Goal: Task Accomplishment & Management: Manage account settings

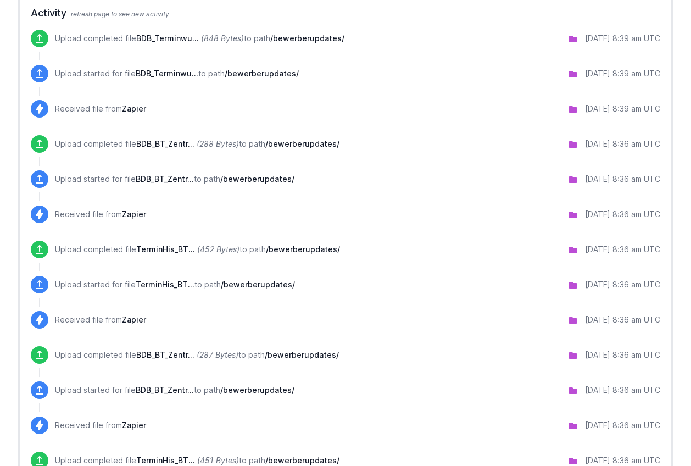
scroll to position [899, 0]
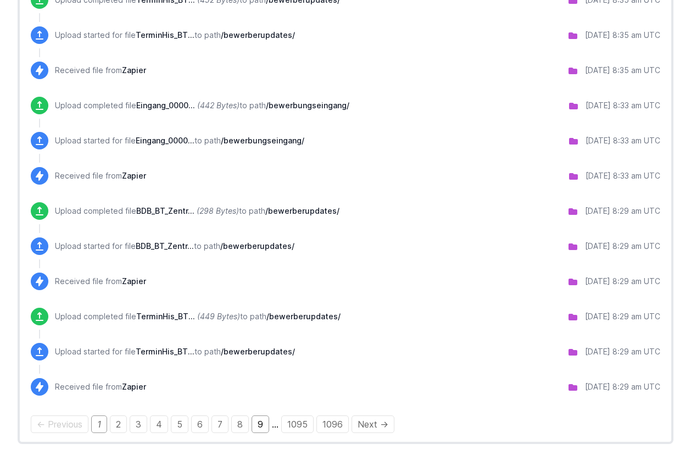
click at [259, 426] on link "9" at bounding box center [261, 424] width 18 height 18
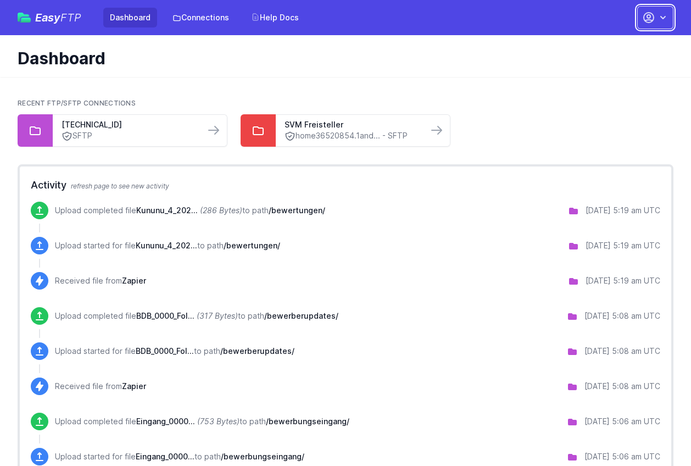
click at [669, 24] on button "button" at bounding box center [655, 17] width 36 height 23
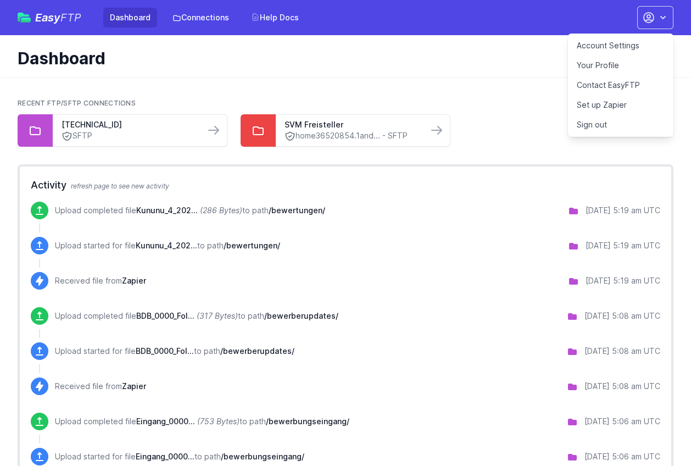
click at [390, 74] on div "Dashboard" at bounding box center [345, 56] width 691 height 42
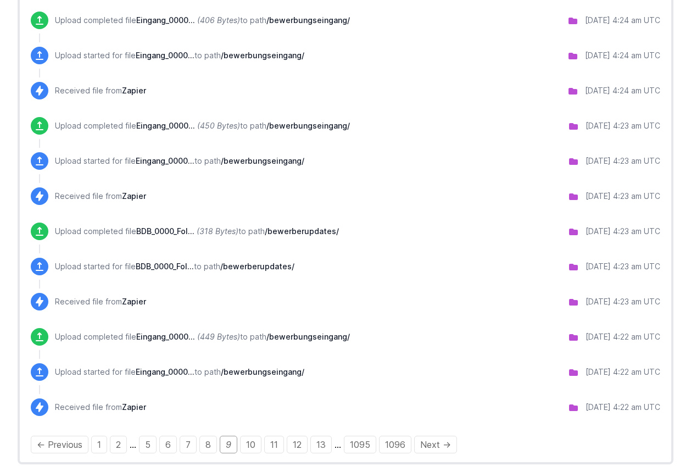
scroll to position [843, 0]
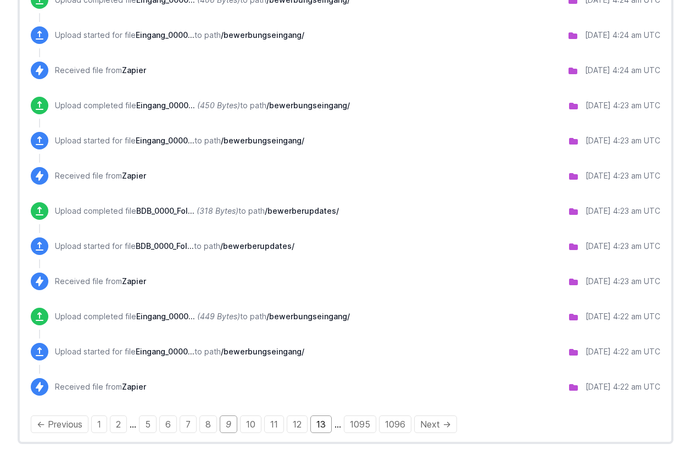
click at [331, 425] on link "13" at bounding box center [320, 424] width 21 height 18
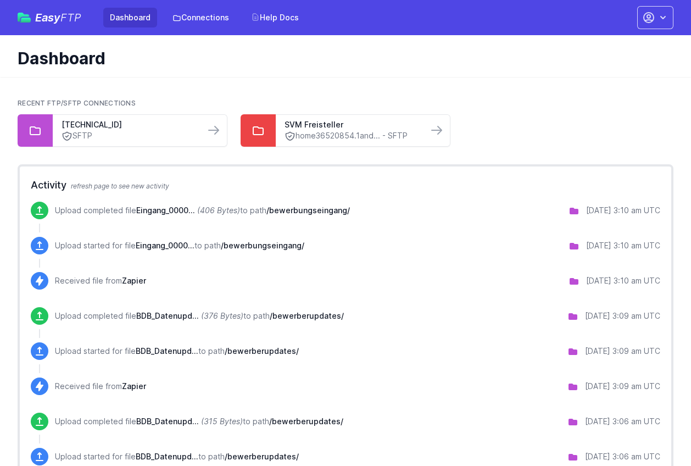
scroll to position [843, 0]
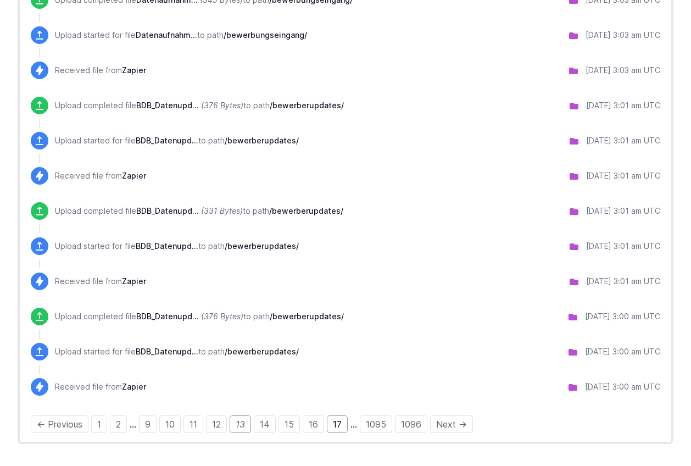
click at [339, 425] on link "17" at bounding box center [337, 424] width 21 height 18
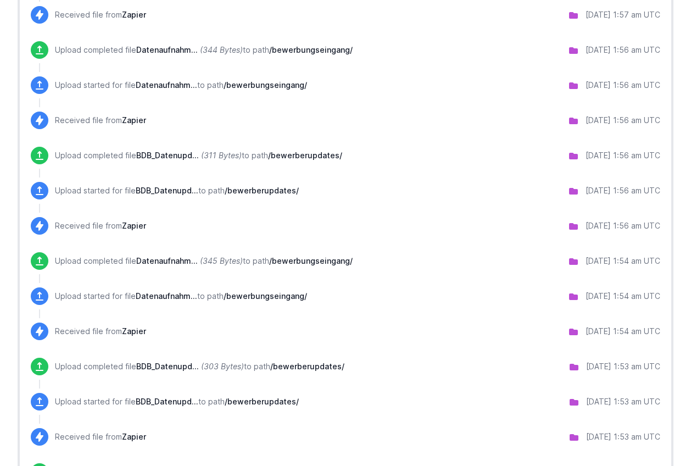
scroll to position [843, 0]
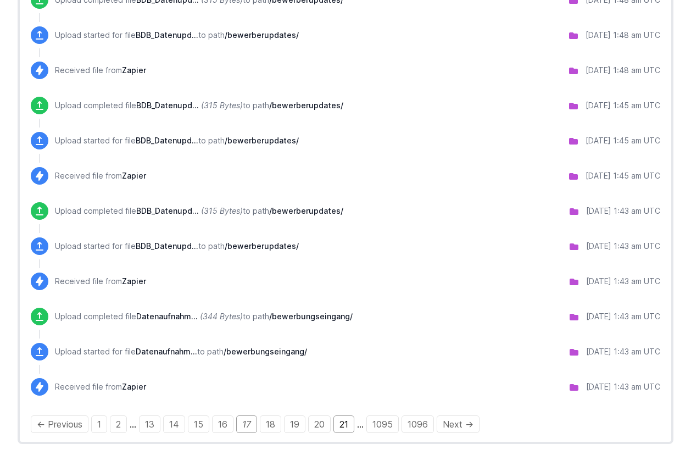
click at [352, 427] on link "21" at bounding box center [344, 424] width 21 height 18
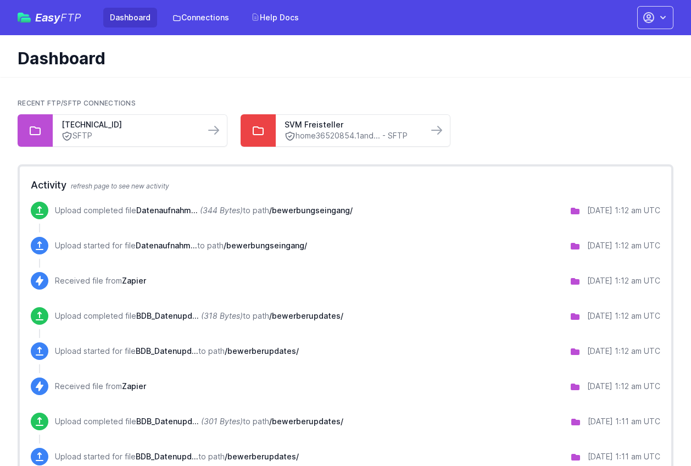
scroll to position [843, 0]
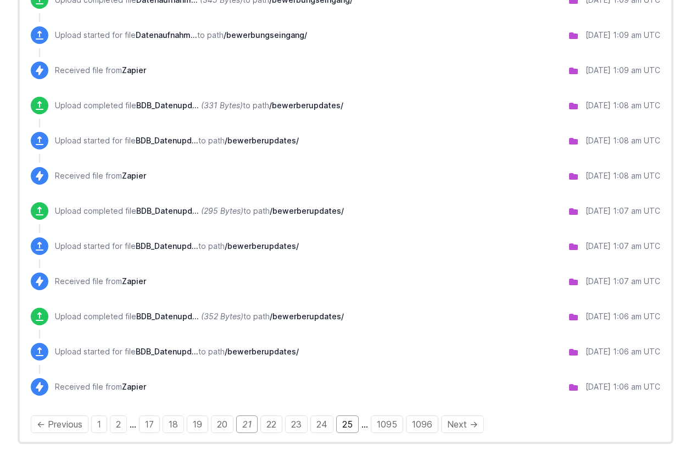
click at [355, 426] on link "25" at bounding box center [347, 424] width 23 height 18
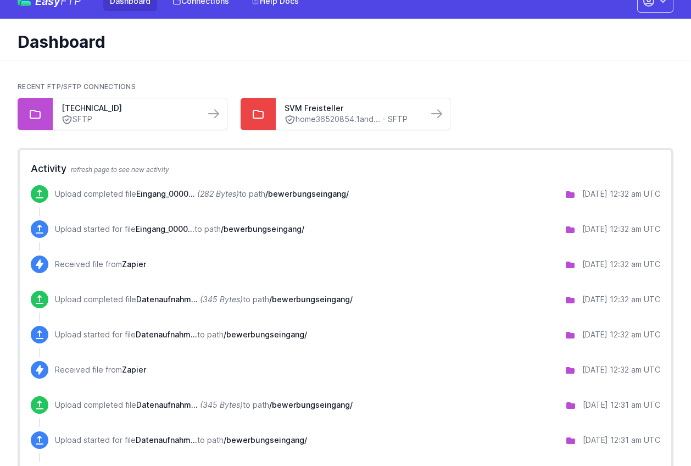
scroll to position [843, 0]
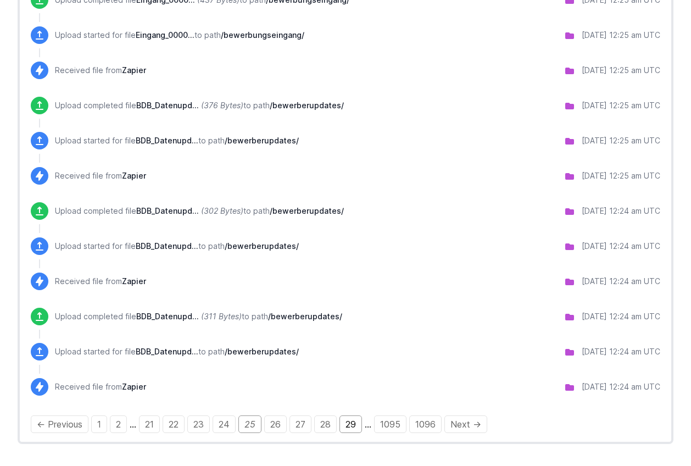
click at [343, 425] on link "29" at bounding box center [351, 424] width 23 height 18
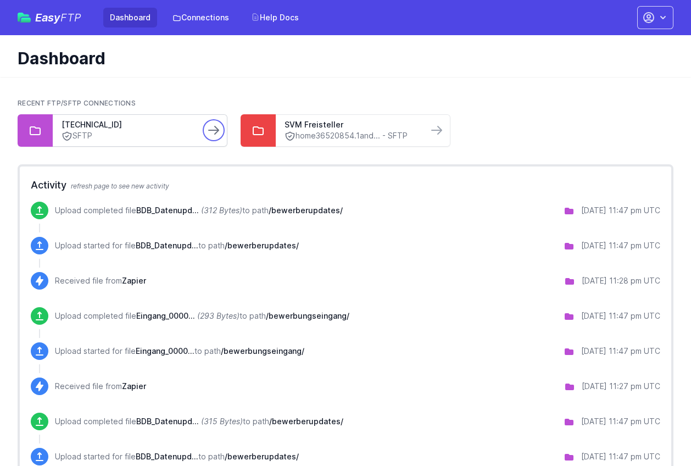
click at [213, 132] on icon at bounding box center [213, 130] width 13 height 13
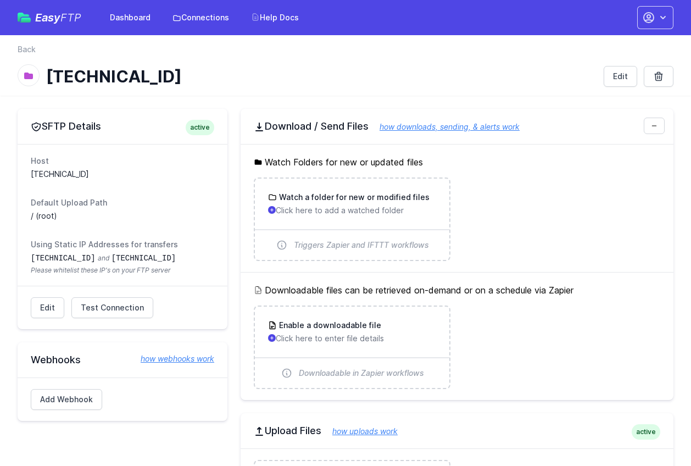
drag, startPoint x: 286, startPoint y: 127, endPoint x: 368, endPoint y: 131, distance: 81.4
click at [368, 131] on h2 "Download / Send Files how downloads, sending, & alerts work" at bounding box center [457, 126] width 407 height 13
click at [570, 238] on ul "Watch a folder for new or modified files Click here to add a watched folder Tri…" at bounding box center [457, 219] width 407 height 84
drag, startPoint x: 33, startPoint y: 246, endPoint x: 185, endPoint y: 245, distance: 152.2
click at [185, 245] on dt "Using Static IP Addresses for transfers" at bounding box center [123, 244] width 184 height 11
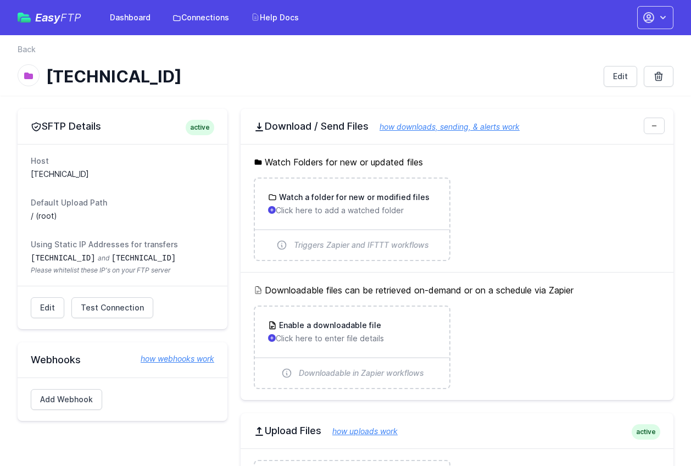
click at [599, 231] on ul "Watch a folder for new or modified files Click here to add a watched folder Tri…" at bounding box center [457, 219] width 407 height 84
drag, startPoint x: 286, startPoint y: 163, endPoint x: 477, endPoint y: 166, distance: 191.8
click at [477, 166] on h5 "Watch Folders for new or updated files" at bounding box center [457, 161] width 407 height 13
click at [516, 171] on div "Watch Folders for new or updated files Watch a folder for new or modified files…" at bounding box center [457, 208] width 433 height 128
drag, startPoint x: 276, startPoint y: 164, endPoint x: 476, endPoint y: 170, distance: 200.6
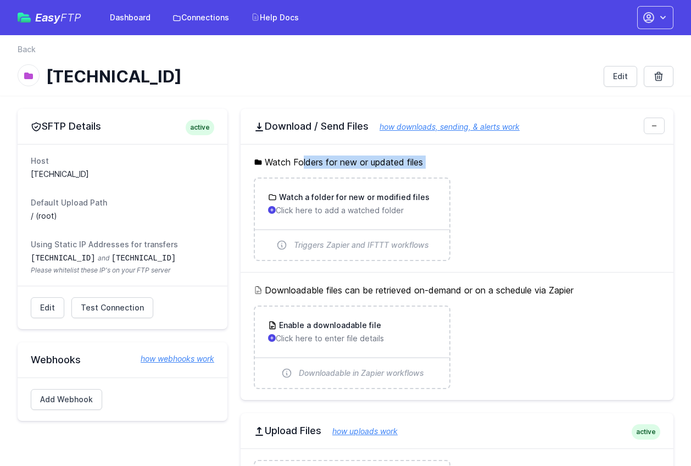
click at [476, 170] on div "Watch Folders for new or updated files Watch a folder for new or modified files…" at bounding box center [457, 208] width 433 height 128
click at [484, 127] on link "how downloads, sending, & alerts work" at bounding box center [444, 126] width 151 height 9
click at [569, 231] on ul "Watch a folder for new or modified files Click here to add a watched folder Tri…" at bounding box center [457, 219] width 407 height 84
drag, startPoint x: 298, startPoint y: 287, endPoint x: 577, endPoint y: 288, distance: 279.1
click at [577, 288] on h5 "Downloadable files can be retrieved on-demand or on a schedule via Zapier" at bounding box center [457, 290] width 407 height 13
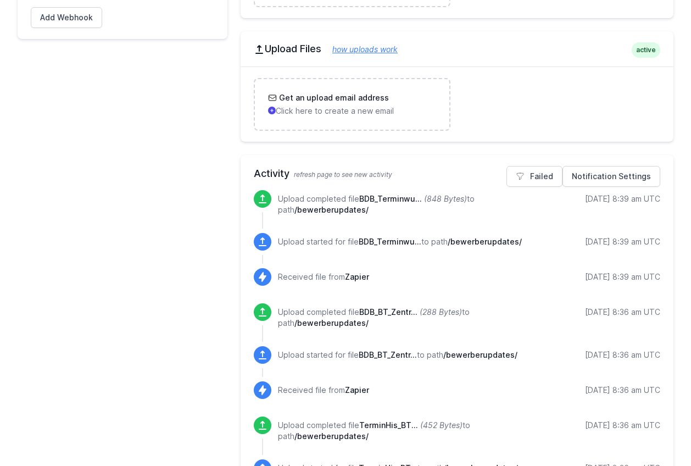
scroll to position [393, 0]
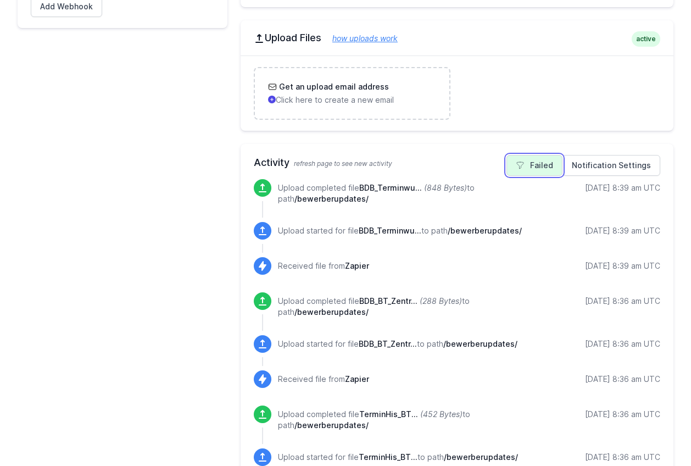
click at [553, 169] on link "Failed" at bounding box center [535, 165] width 56 height 21
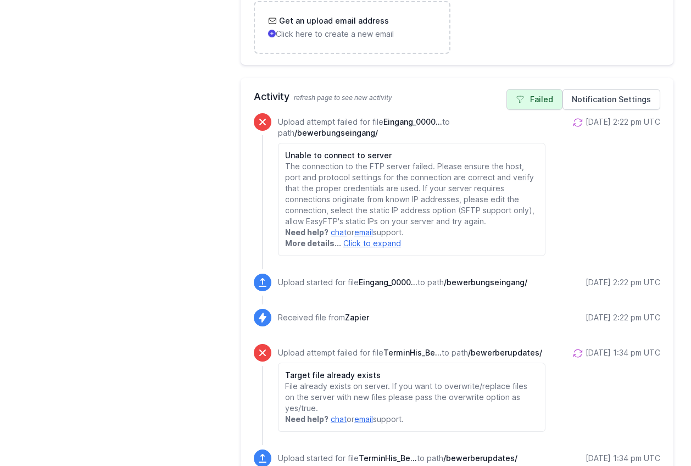
scroll to position [360, 0]
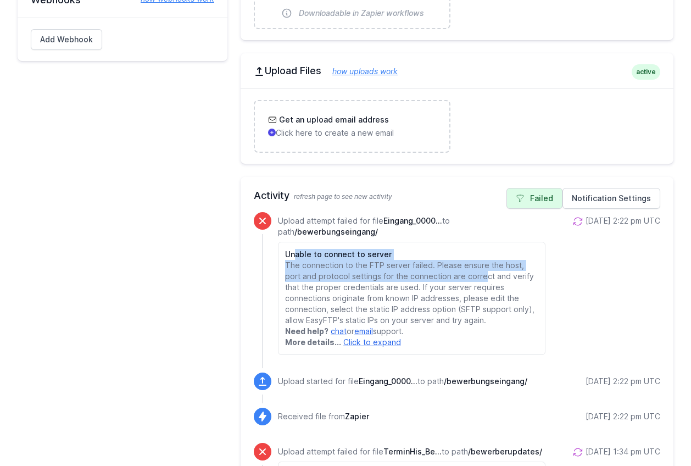
drag, startPoint x: 294, startPoint y: 255, endPoint x: 466, endPoint y: 280, distance: 174.3
click at [466, 280] on div "Unable to connect to server The connection to the FTP server failed. Please ens…" at bounding box center [412, 298] width 268 height 113
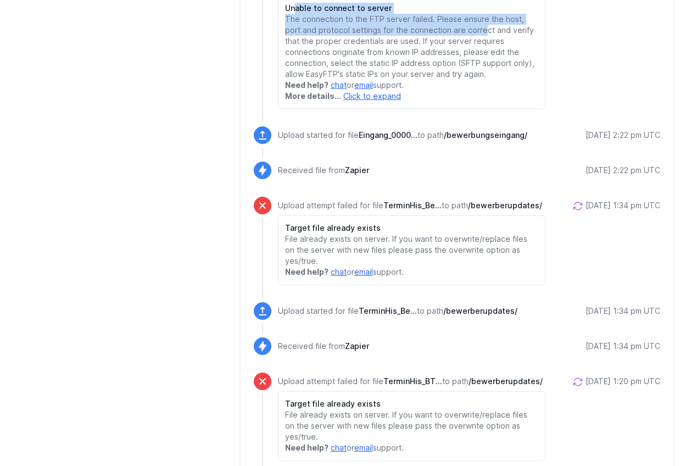
scroll to position [335, 0]
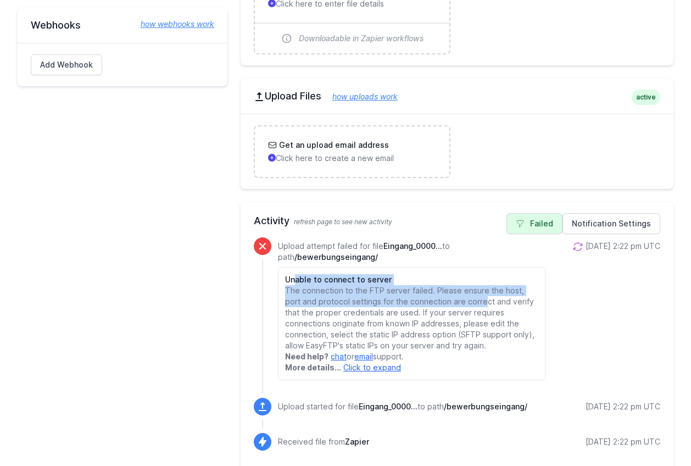
click at [480, 285] on p "The connection to the FTP server failed. Please ensure the host, port and proto…" at bounding box center [411, 318] width 253 height 66
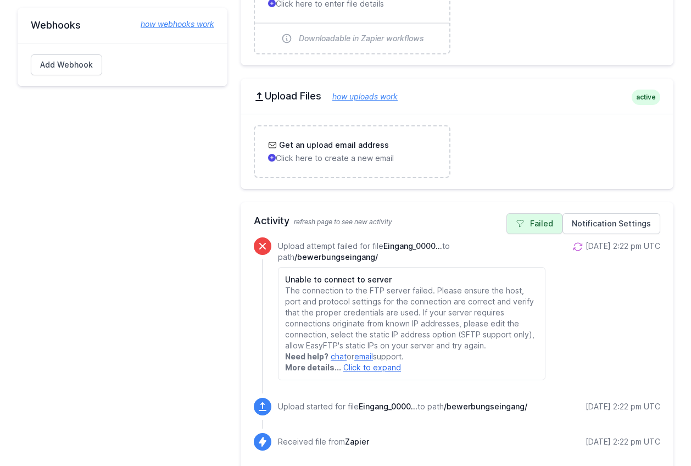
scroll to position [337, 0]
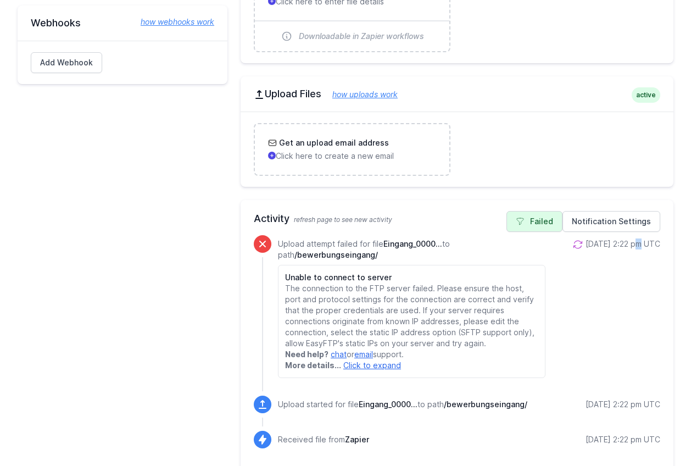
drag, startPoint x: 630, startPoint y: 241, endPoint x: 623, endPoint y: 242, distance: 7.2
click at [623, 242] on div "[DATE] 2:22 pm UTC" at bounding box center [623, 243] width 75 height 11
drag, startPoint x: 641, startPoint y: 244, endPoint x: 613, endPoint y: 243, distance: 28.0
click at [613, 243] on div "9/01/2025 2:22 pm UTC" at bounding box center [623, 243] width 75 height 11
copy div "2:22 pm"
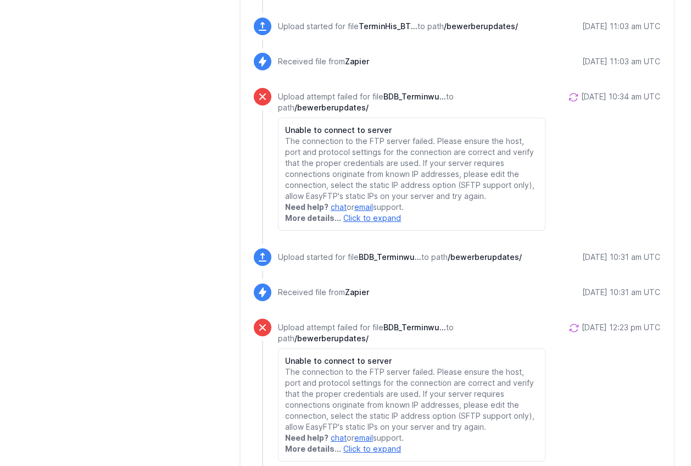
scroll to position [416, 0]
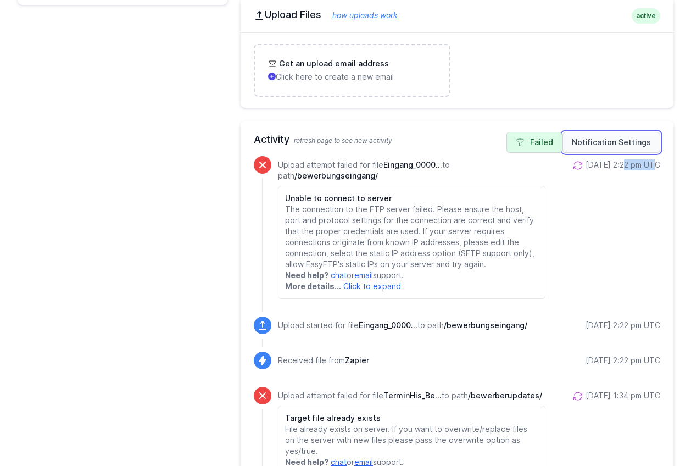
click at [624, 141] on link "Notification Settings" at bounding box center [612, 142] width 98 height 21
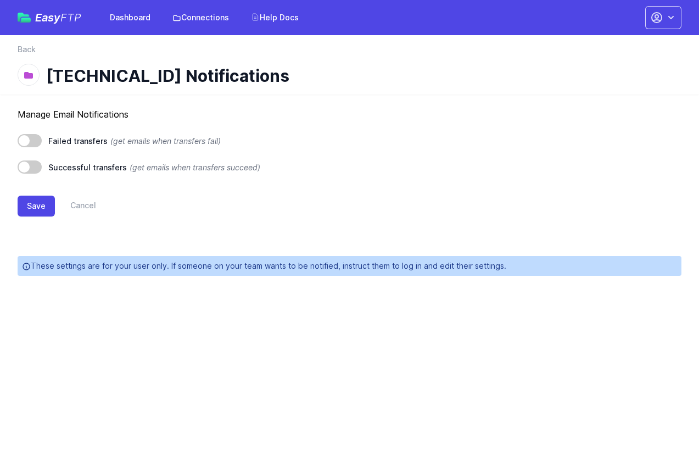
click at [31, 142] on span at bounding box center [30, 140] width 24 height 13
drag, startPoint x: 24, startPoint y: 112, endPoint x: 138, endPoint y: 118, distance: 114.4
click at [138, 118] on h3 "Manage Email Notifications" at bounding box center [350, 114] width 664 height 13
click at [42, 207] on button "Save" at bounding box center [36, 206] width 37 height 21
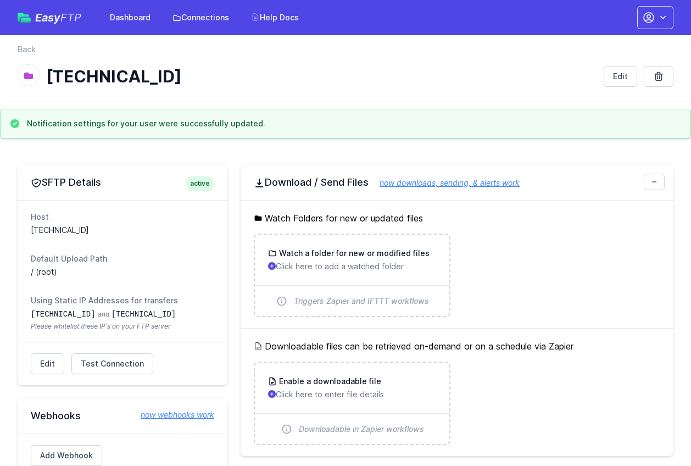
drag, startPoint x: 44, startPoint y: 123, endPoint x: 291, endPoint y: 136, distance: 247.1
click at [291, 136] on div "Notification settings for your user were successfully updated." at bounding box center [345, 124] width 691 height 30
click at [127, 29] on div "Easy FTP Dashboard Connections Help Docs Account Settings Your Profile Contact …" at bounding box center [346, 17] width 656 height 35
click at [130, 23] on link "Dashboard" at bounding box center [130, 18] width 54 height 20
